Goal: Navigation & Orientation: Find specific page/section

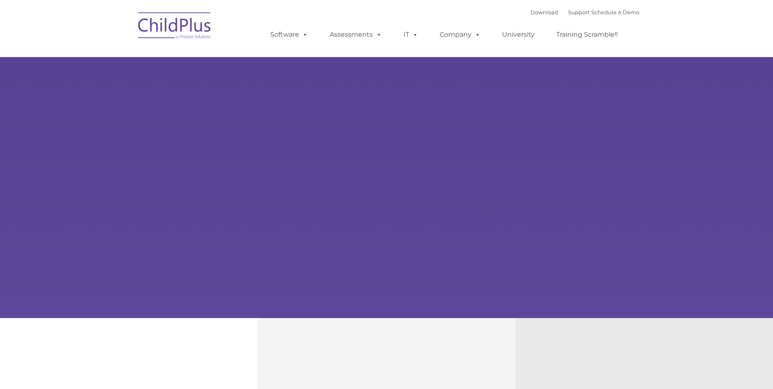
type input ""
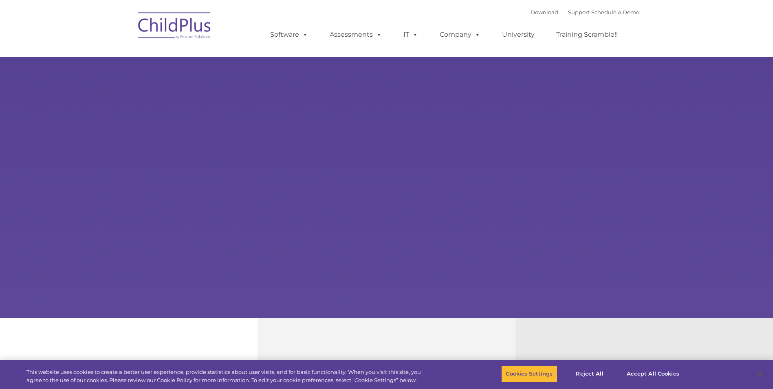
select select "MEDIUM"
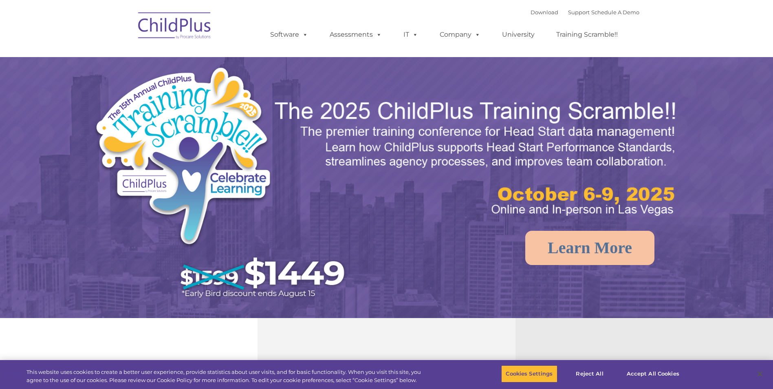
select select "MEDIUM"
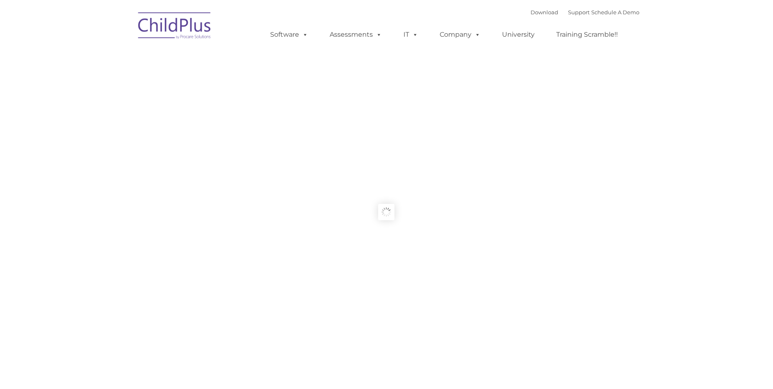
type input ""
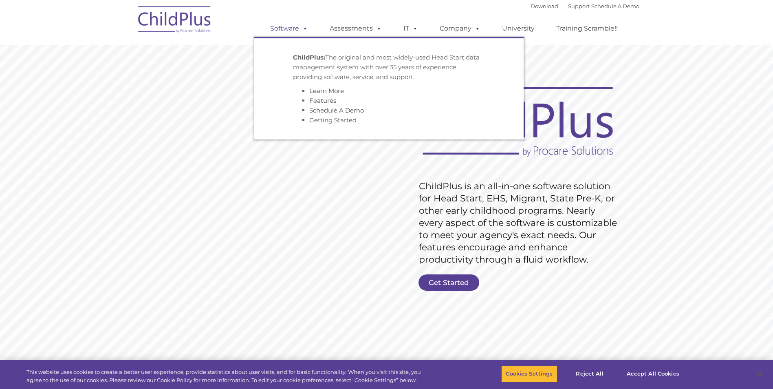
click at [300, 30] on span at bounding box center [303, 28] width 9 height 8
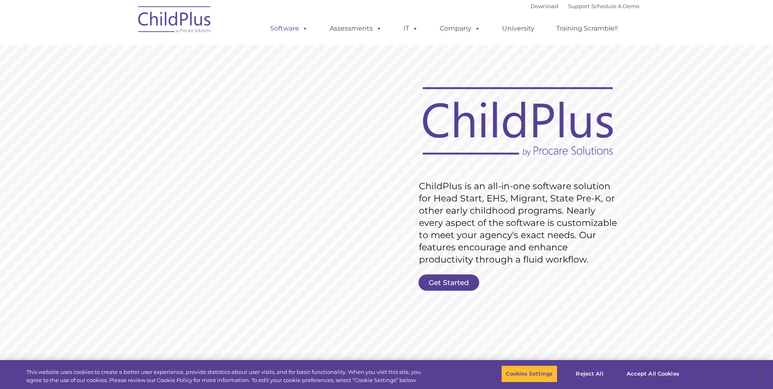
click at [300, 30] on span at bounding box center [303, 28] width 9 height 8
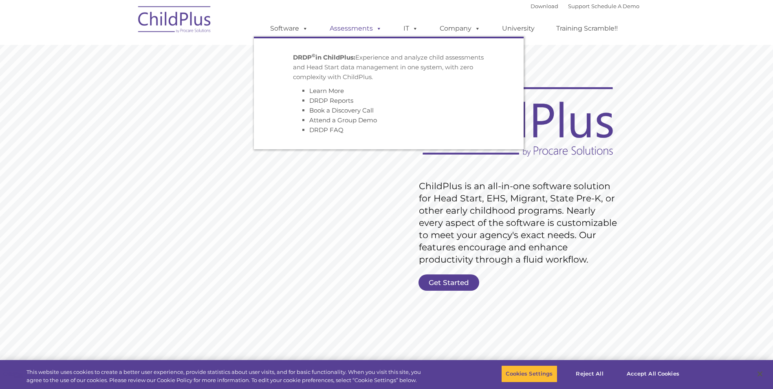
click at [378, 26] on span at bounding box center [377, 28] width 9 height 8
